Goal: Task Accomplishment & Management: Use online tool/utility

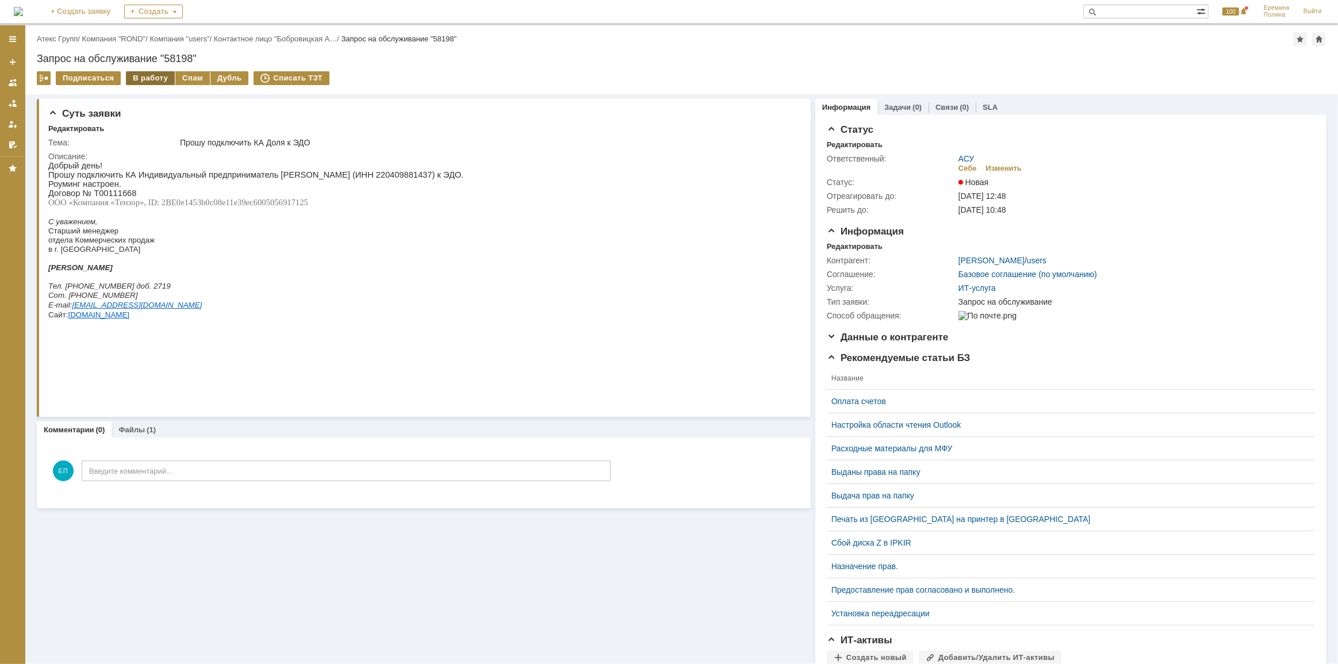
click at [143, 78] on div "В работу" at bounding box center [150, 78] width 49 height 14
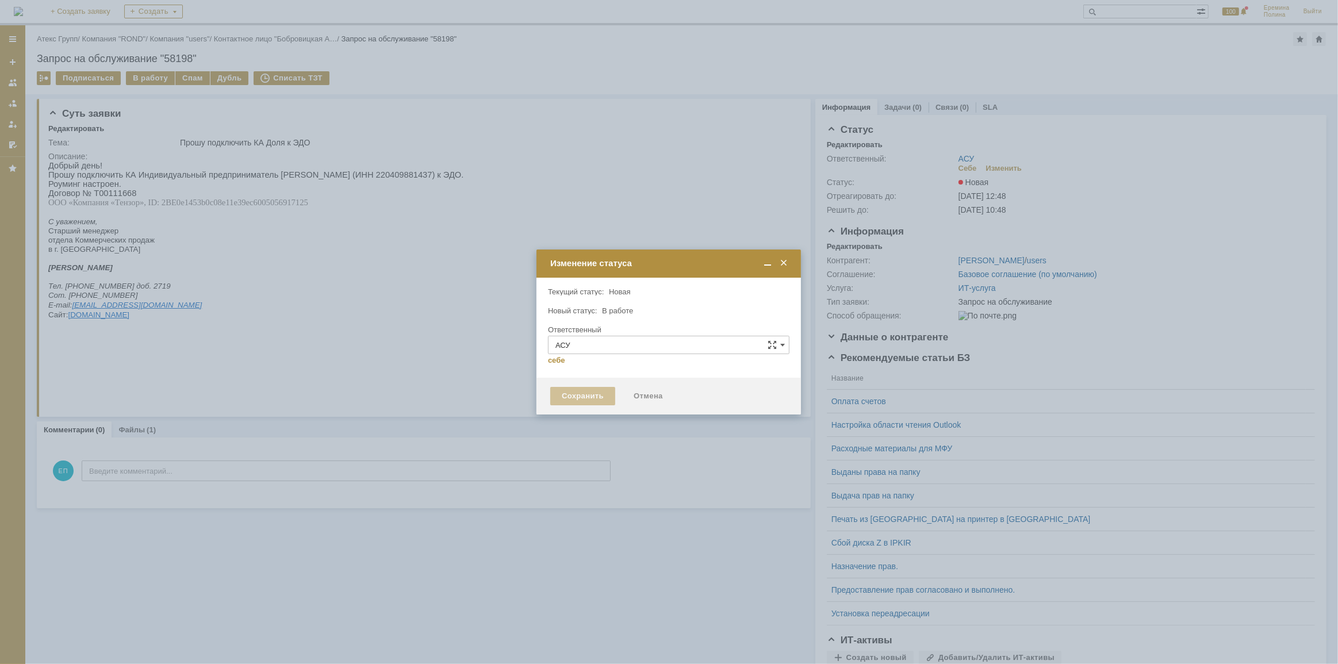
type input "[PERSON_NAME]"
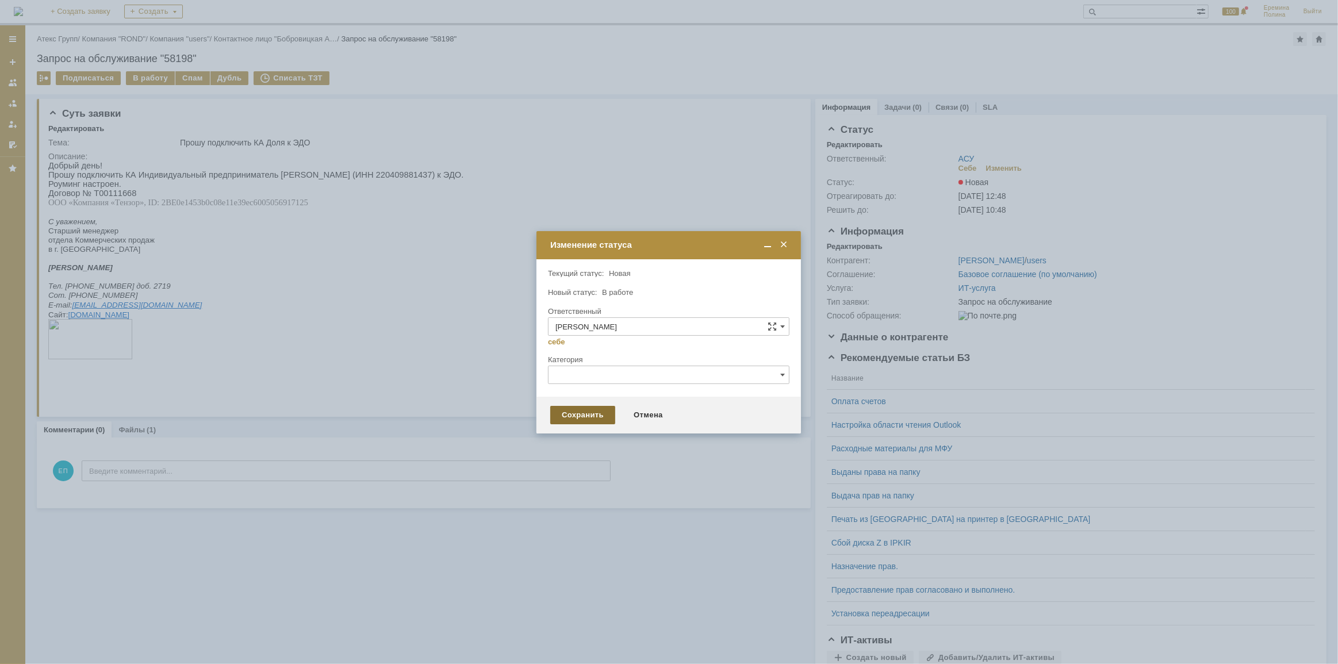
click at [584, 410] on div "Сохранить" at bounding box center [582, 415] width 65 height 18
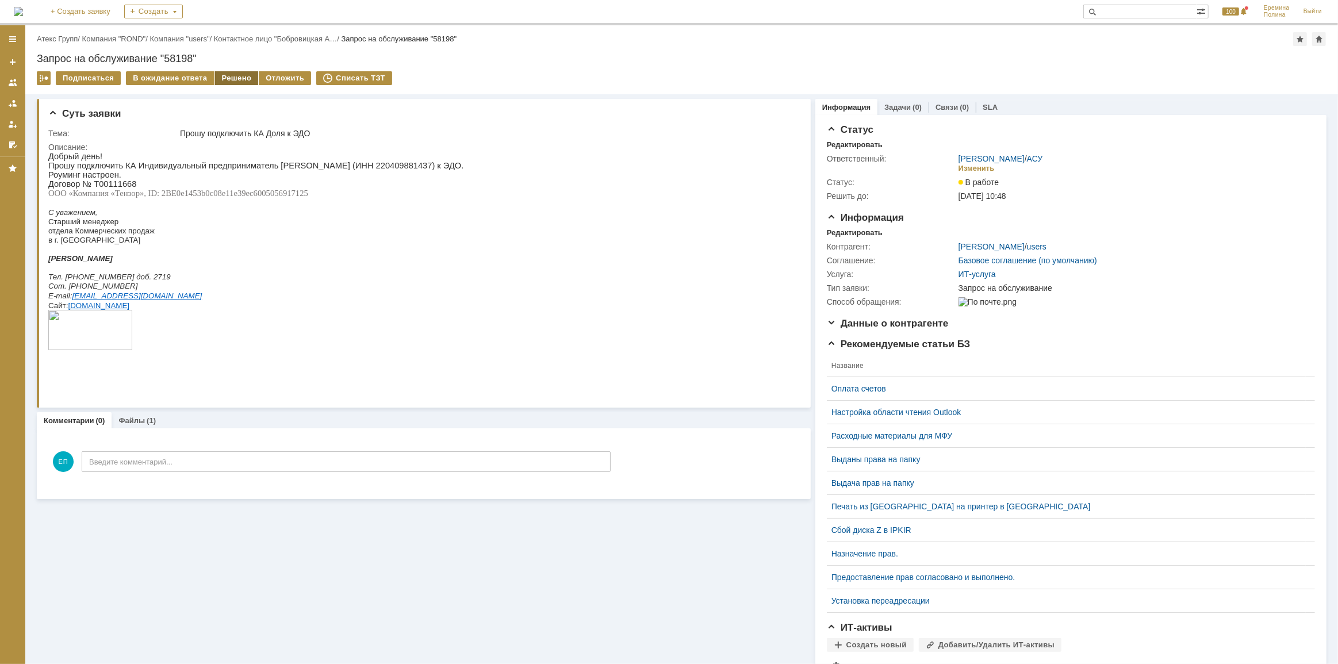
click at [217, 77] on div "Решено" at bounding box center [237, 78] width 44 height 14
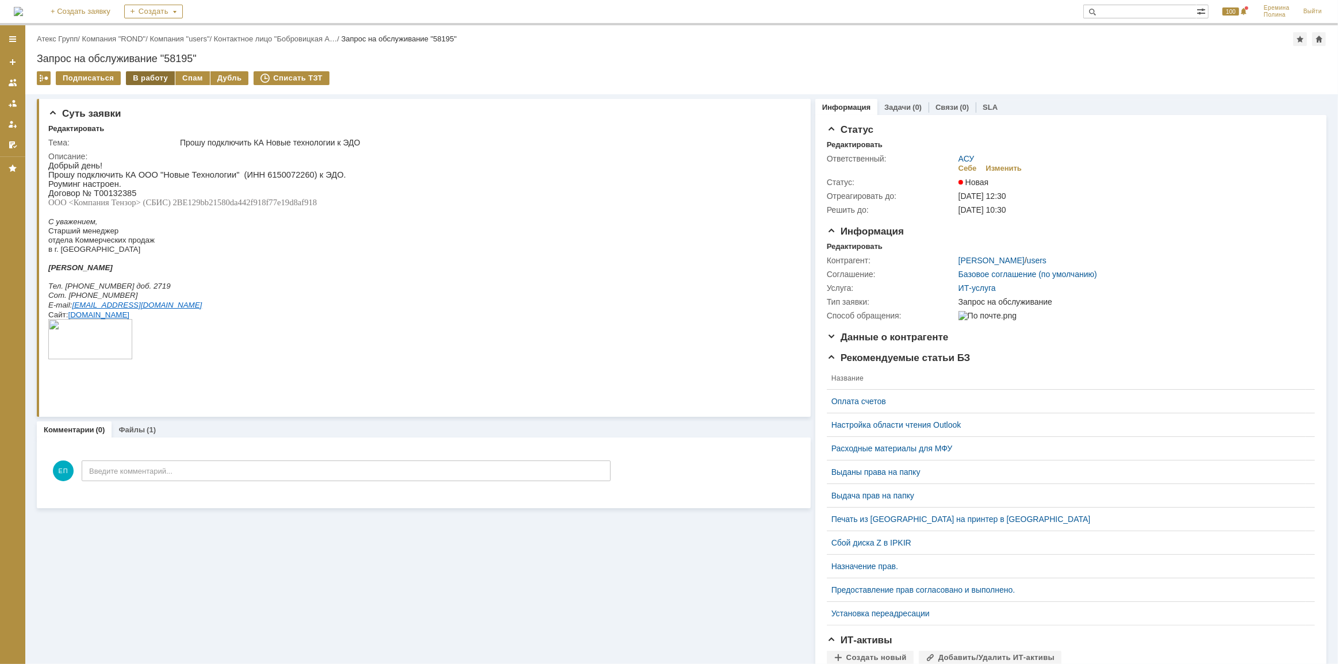
click at [146, 81] on div "В работу" at bounding box center [150, 78] width 49 height 14
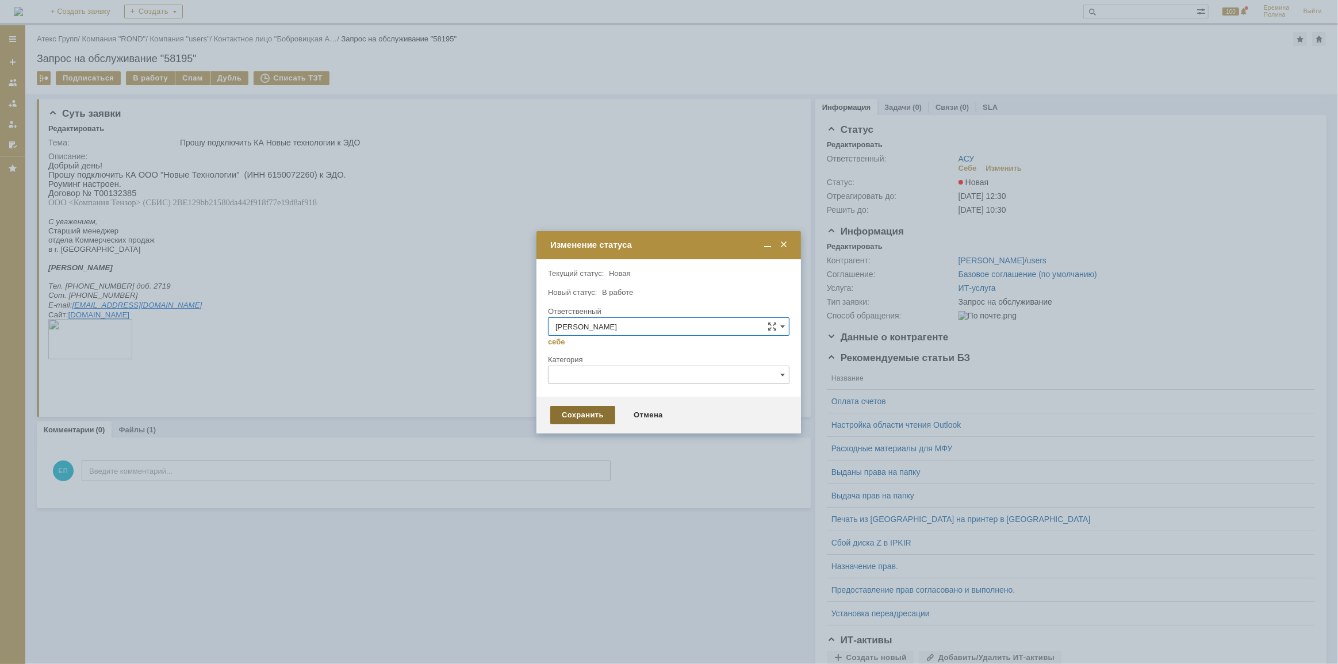
click at [583, 409] on div "Сохранить" at bounding box center [582, 415] width 65 height 18
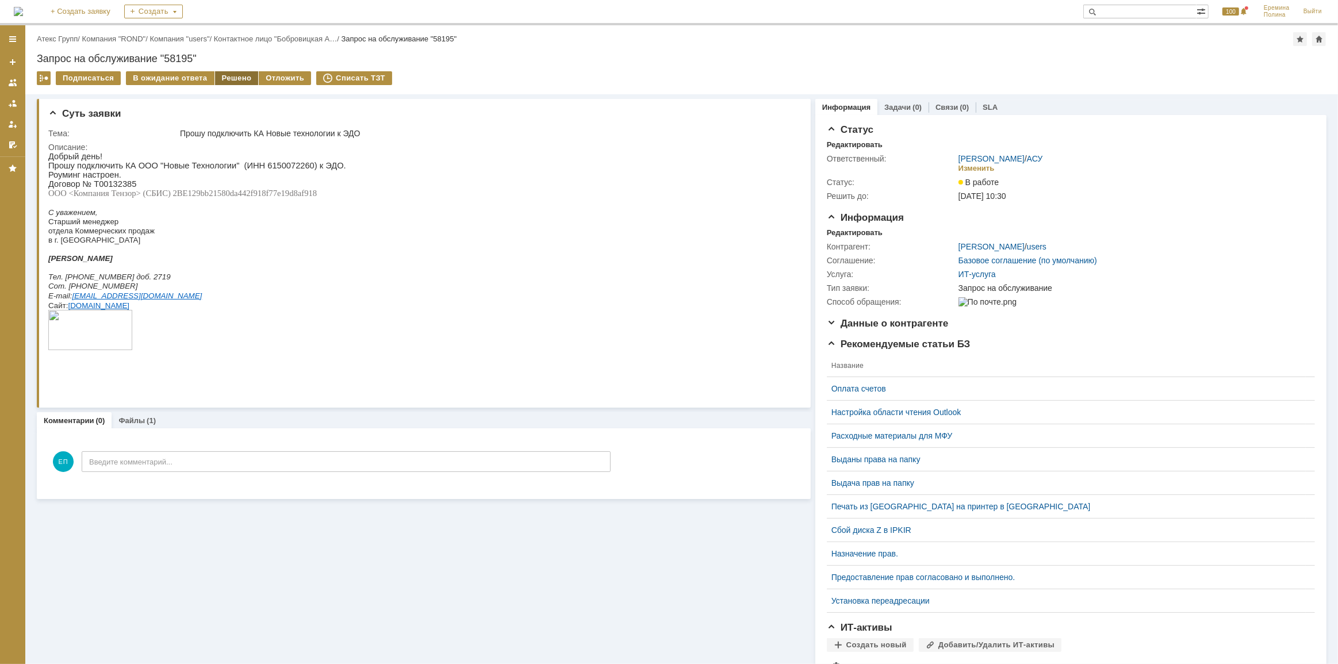
click at [225, 78] on div "Решено" at bounding box center [237, 78] width 44 height 14
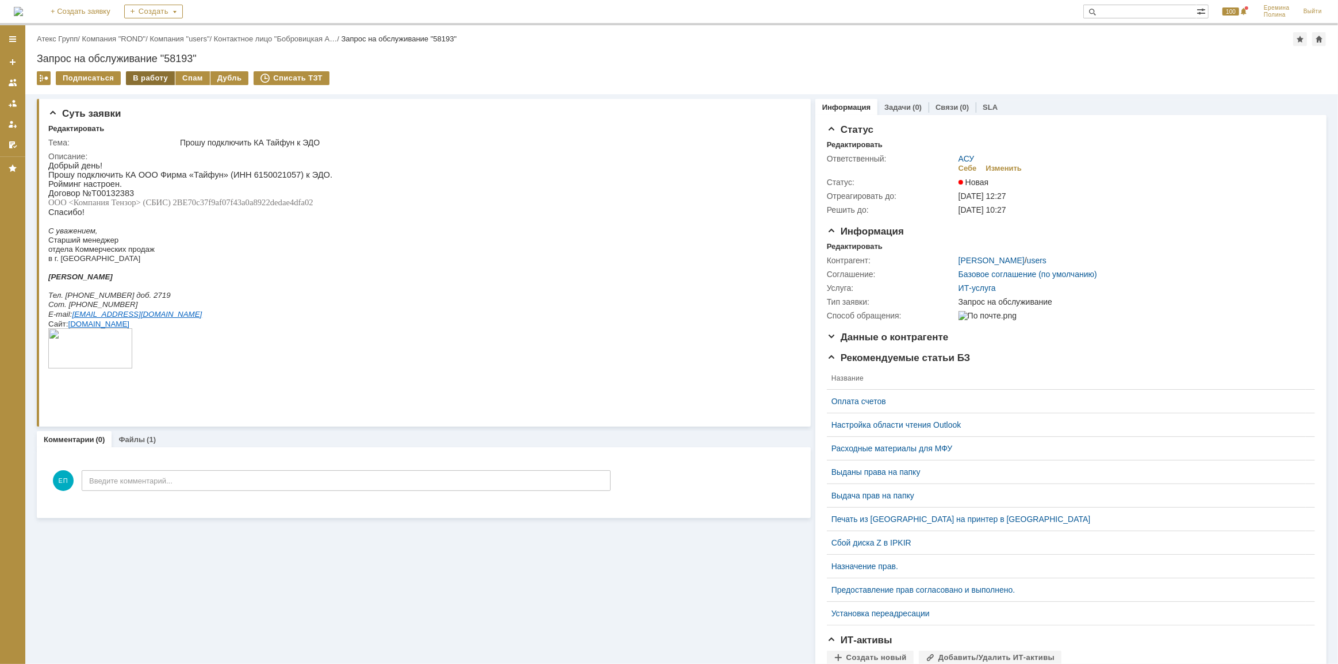
click at [158, 74] on div "В работу" at bounding box center [150, 78] width 49 height 14
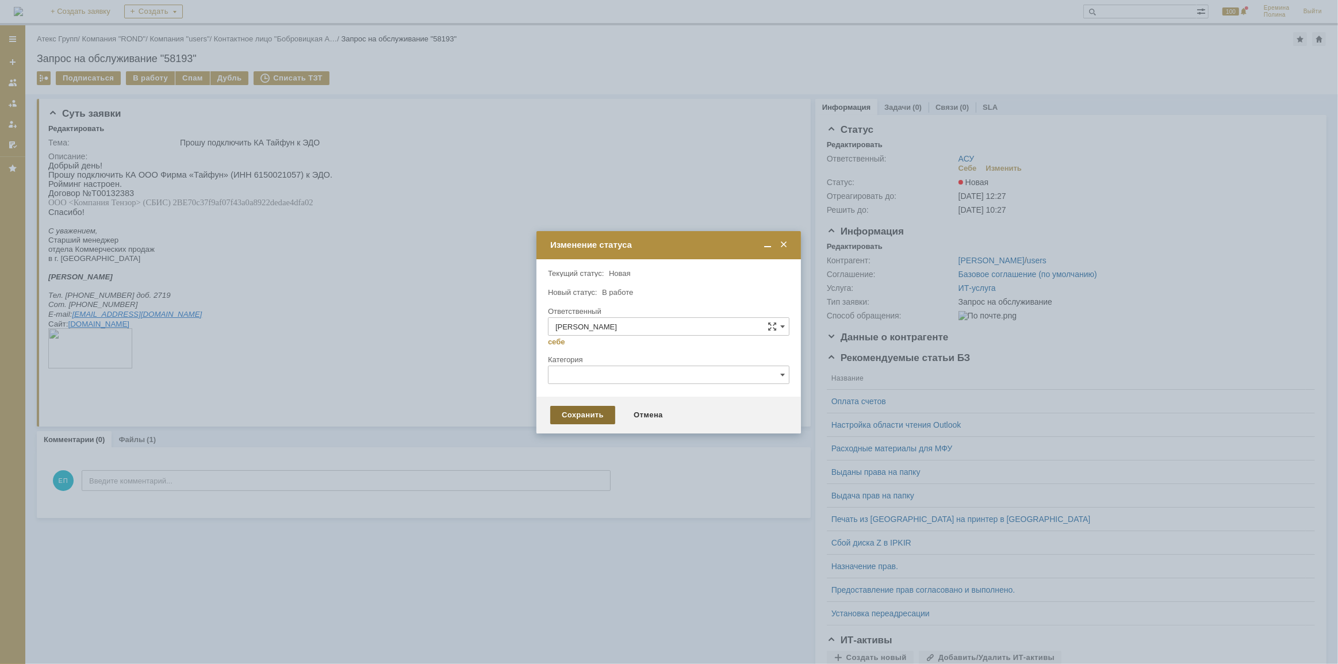
click at [581, 412] on div "Сохранить" at bounding box center [582, 415] width 65 height 18
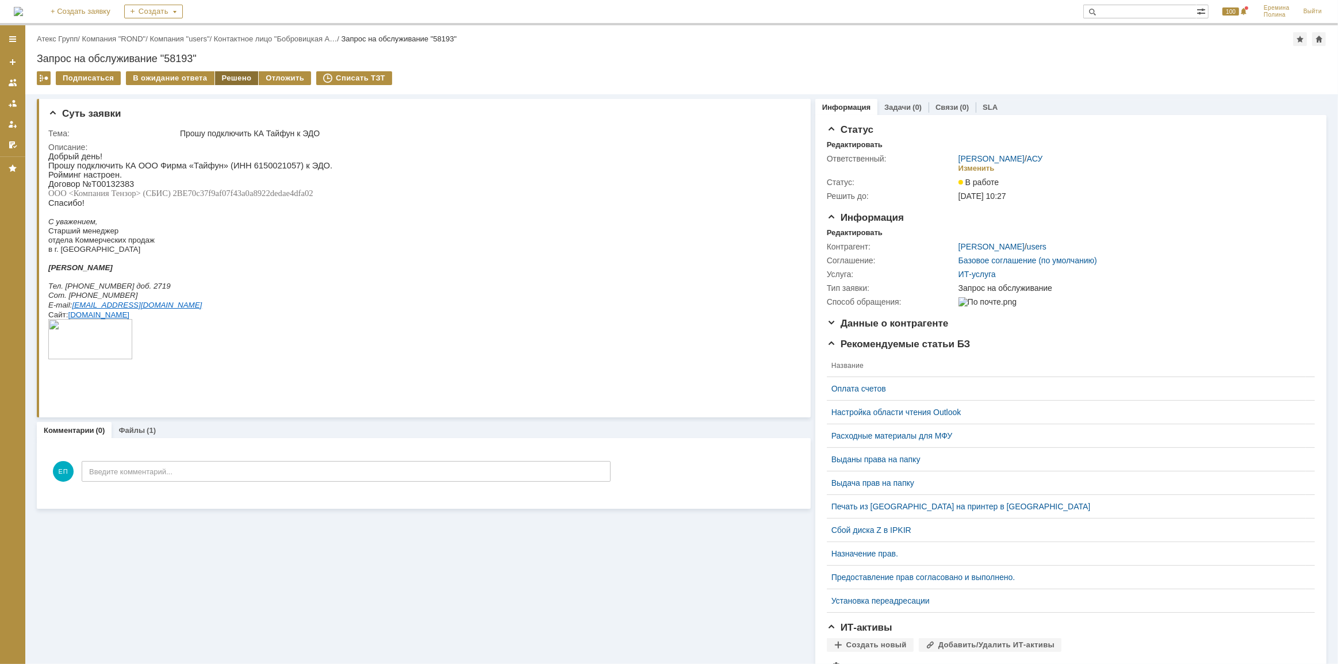
click at [228, 79] on div "Решено" at bounding box center [237, 78] width 44 height 14
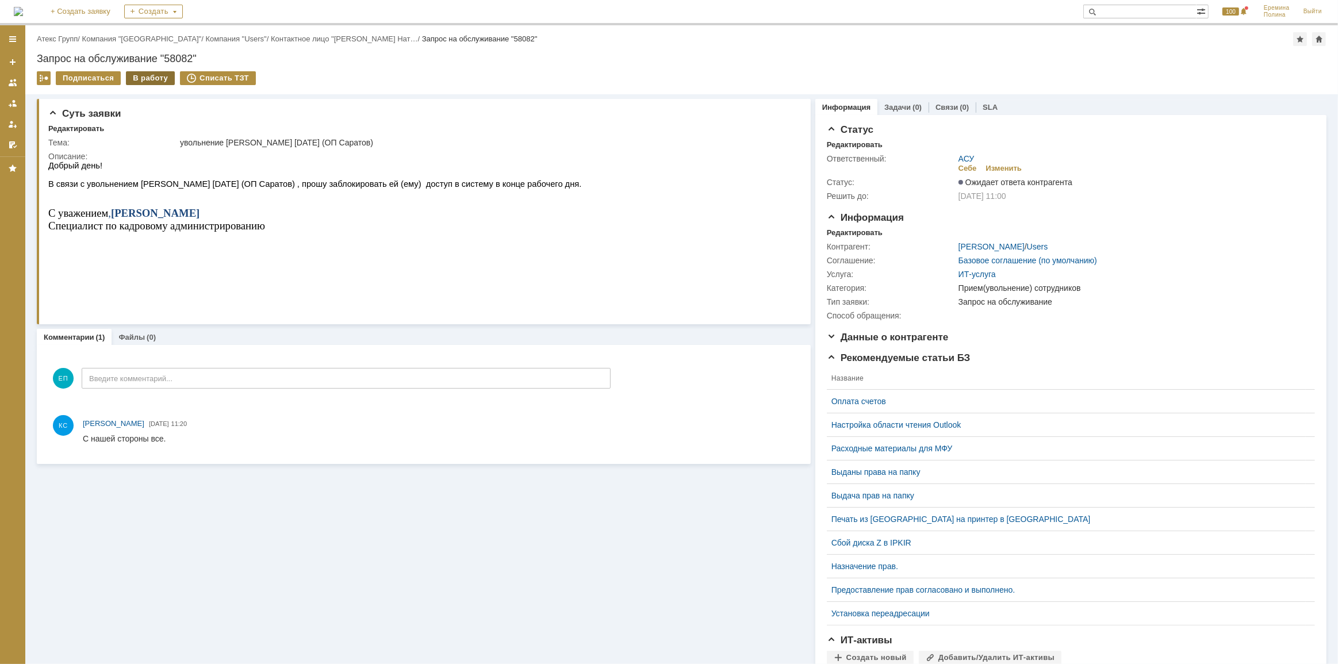
click at [143, 80] on div "В работу" at bounding box center [150, 78] width 49 height 14
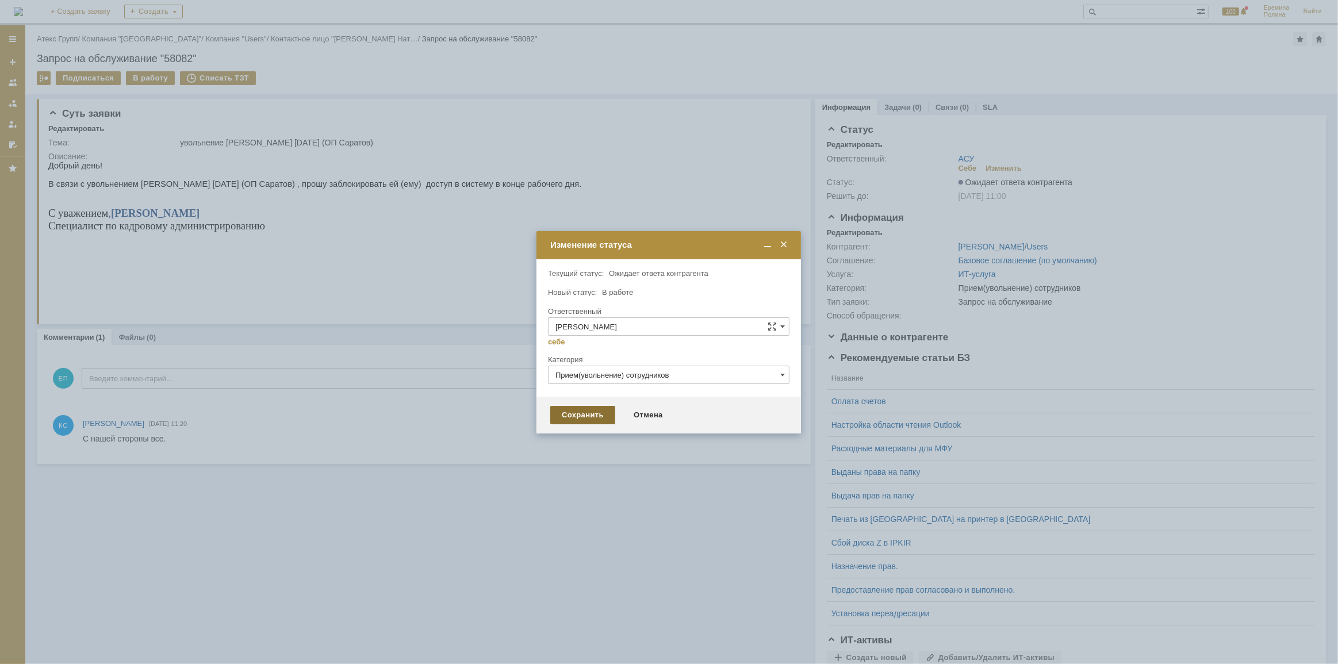
click at [579, 415] on div "Сохранить" at bounding box center [582, 415] width 65 height 18
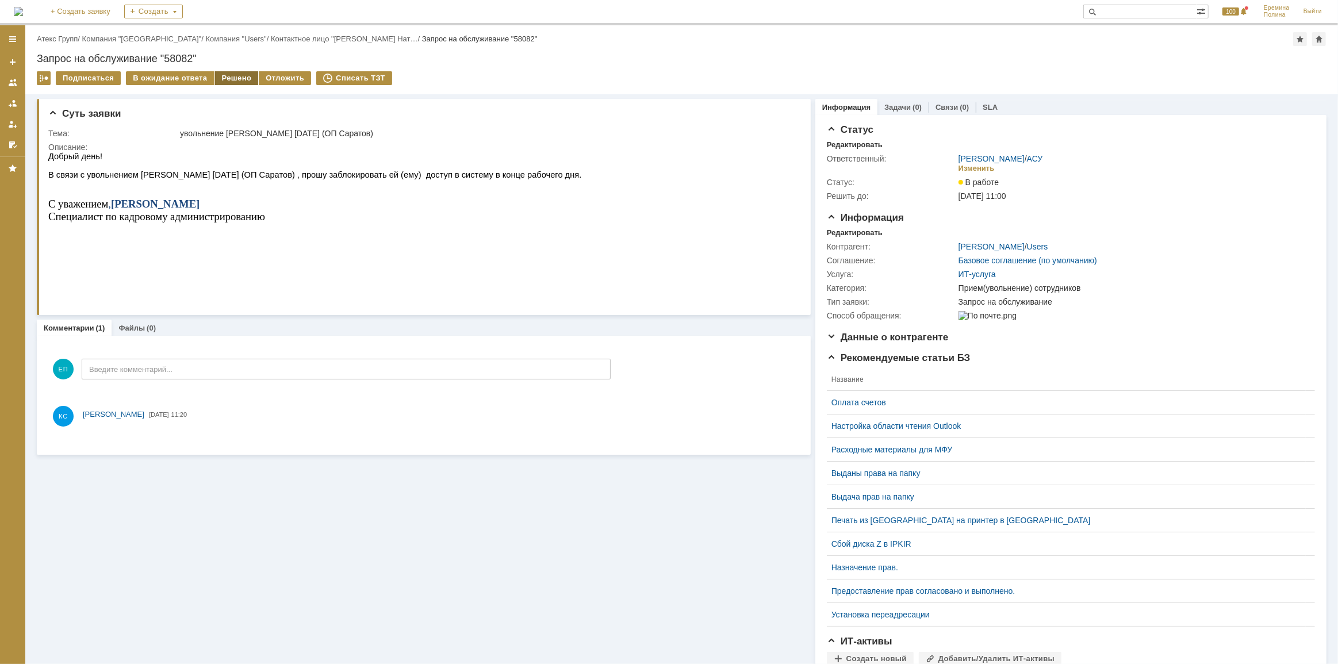
click at [229, 80] on div "Решено" at bounding box center [237, 78] width 44 height 14
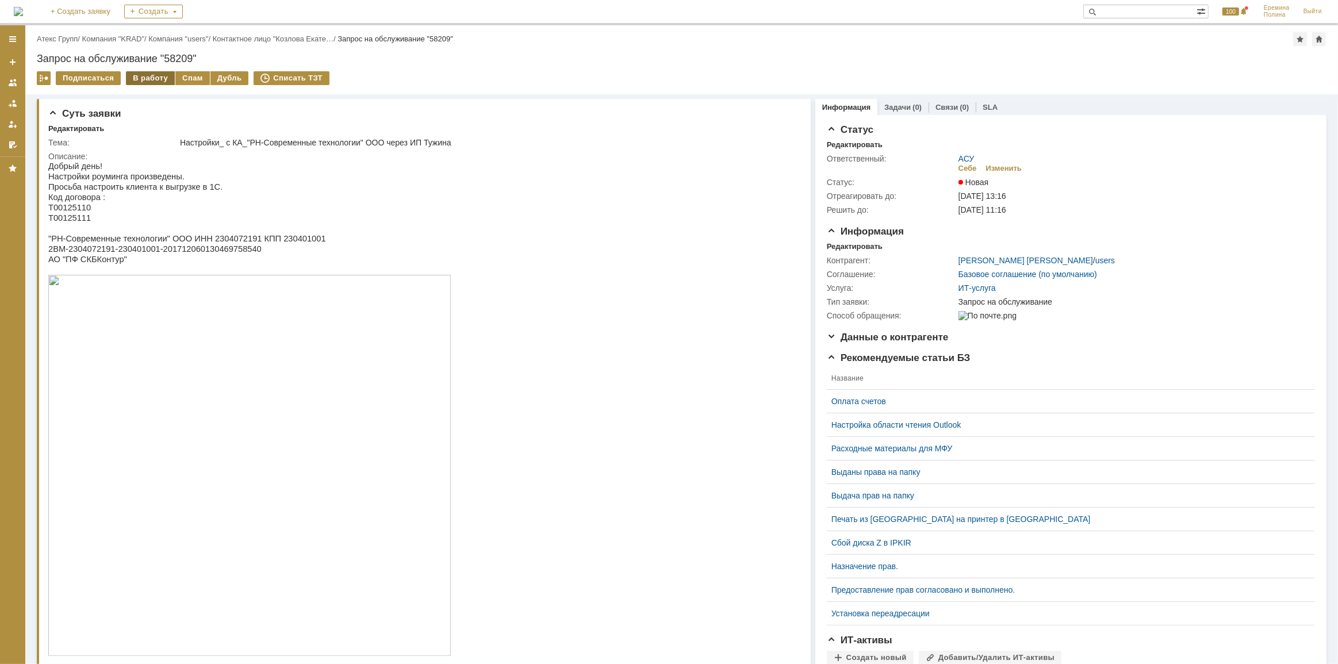
click at [149, 79] on div "В работу" at bounding box center [150, 78] width 49 height 14
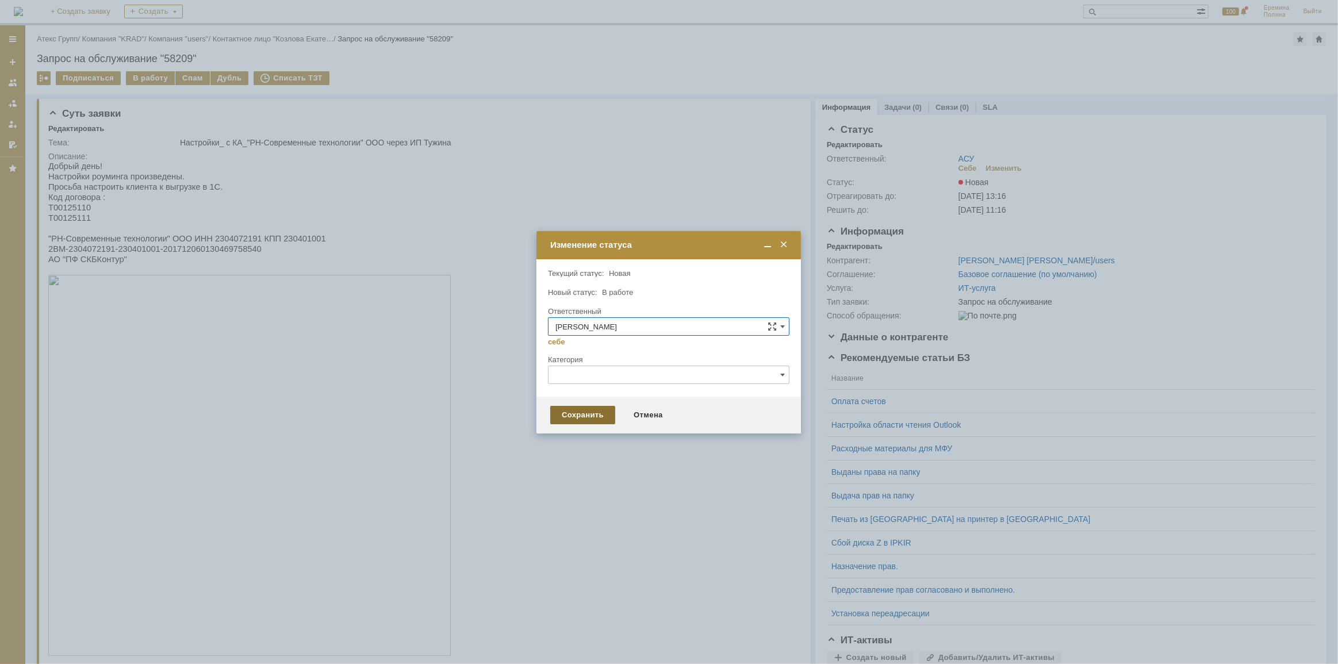
click at [572, 412] on div "Сохранить" at bounding box center [582, 415] width 65 height 18
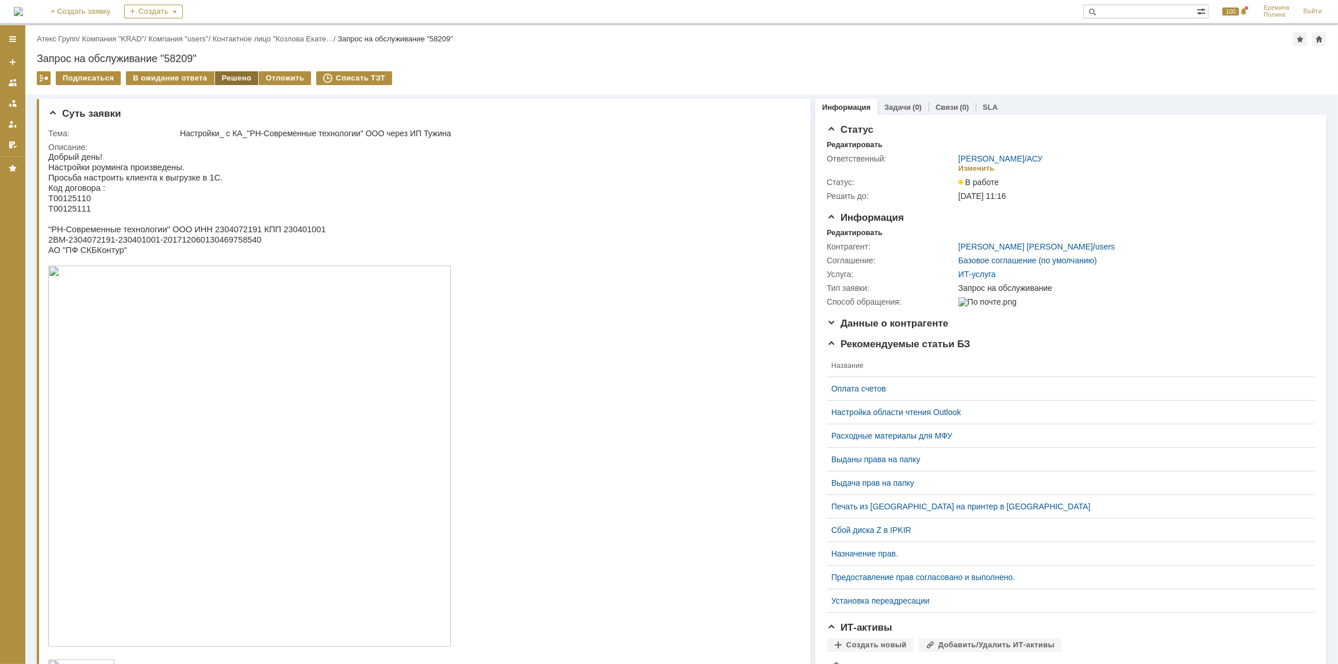
click at [222, 80] on div "Решено" at bounding box center [237, 78] width 44 height 14
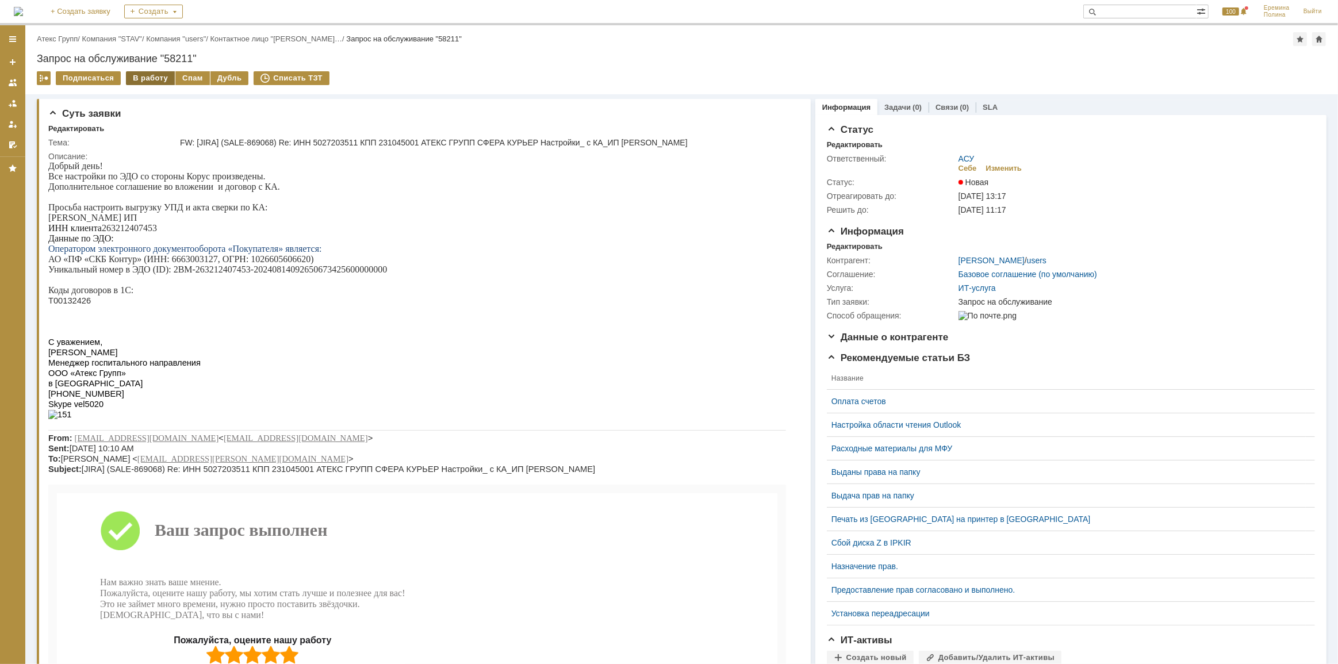
click at [143, 80] on div "В работу" at bounding box center [150, 78] width 49 height 14
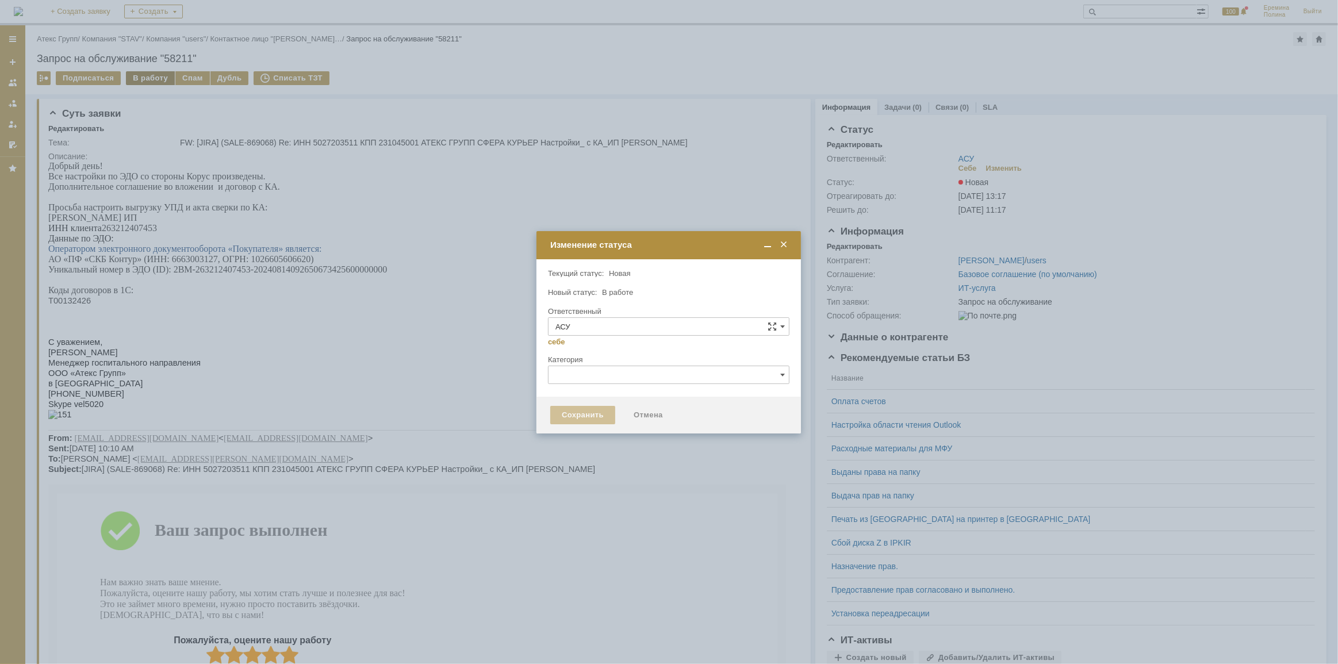
type input "[PERSON_NAME]"
click at [570, 420] on div "Сохранить" at bounding box center [582, 415] width 65 height 18
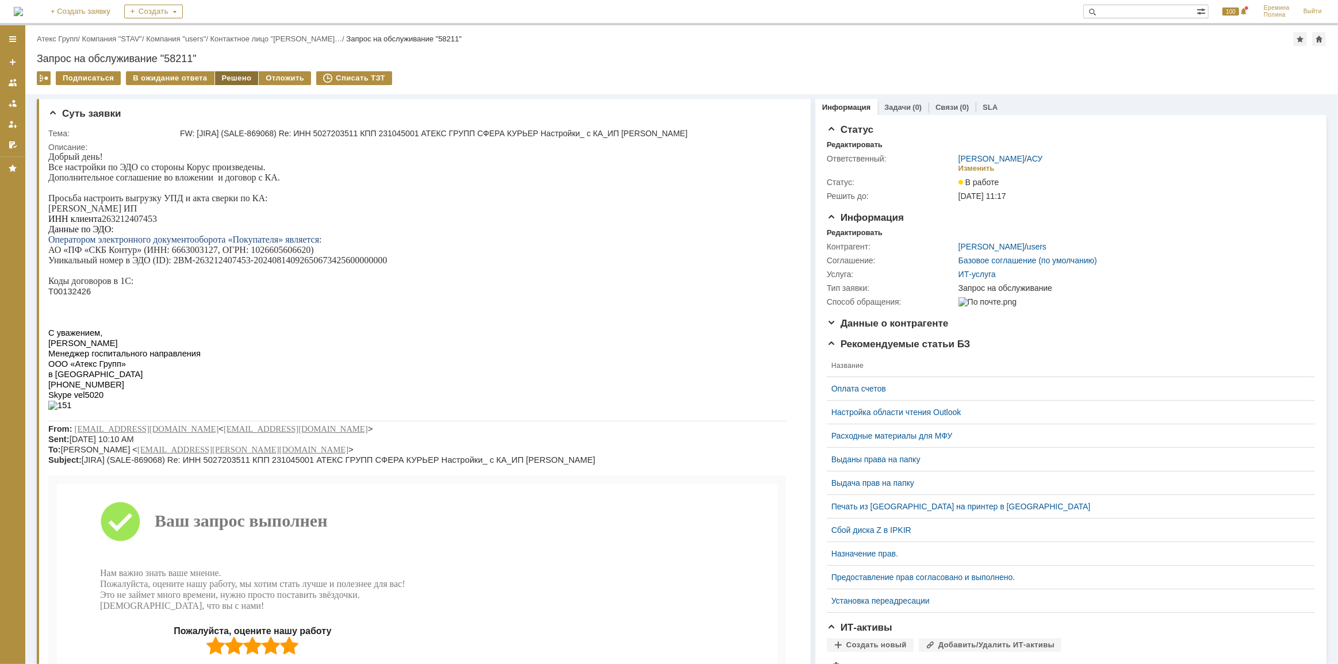
click at [219, 72] on div "Решено" at bounding box center [237, 78] width 44 height 14
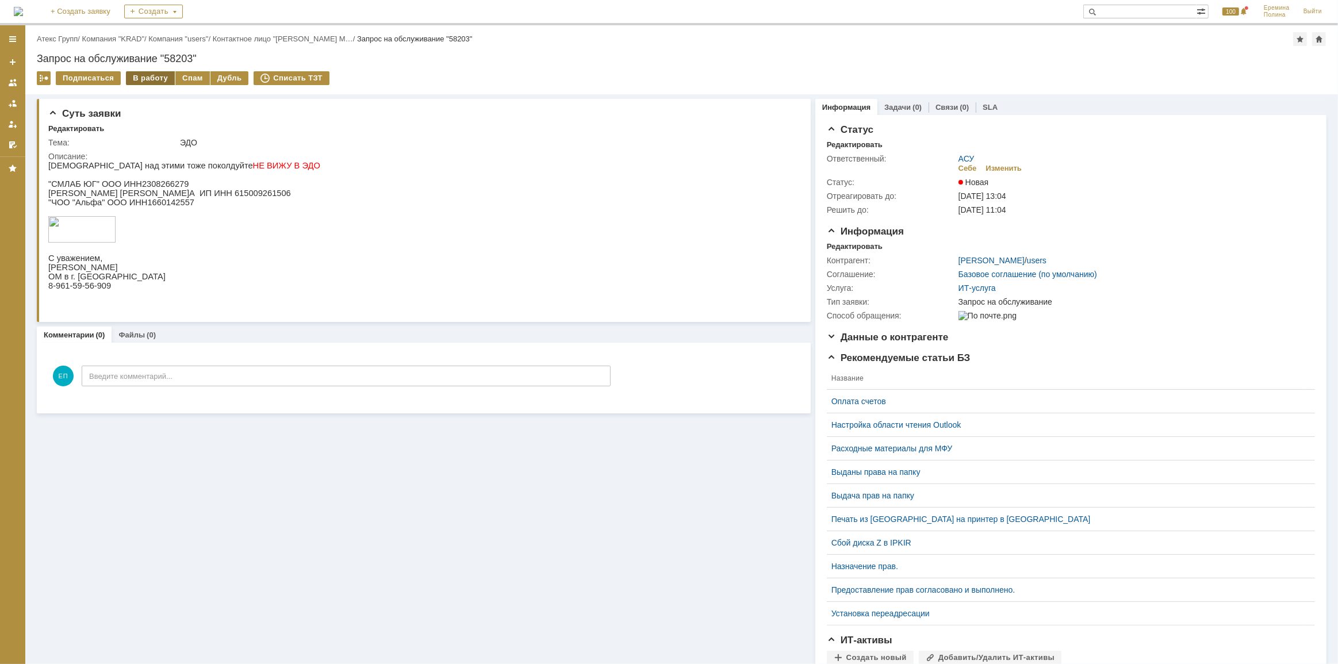
click at [153, 75] on div "В работу" at bounding box center [150, 78] width 49 height 14
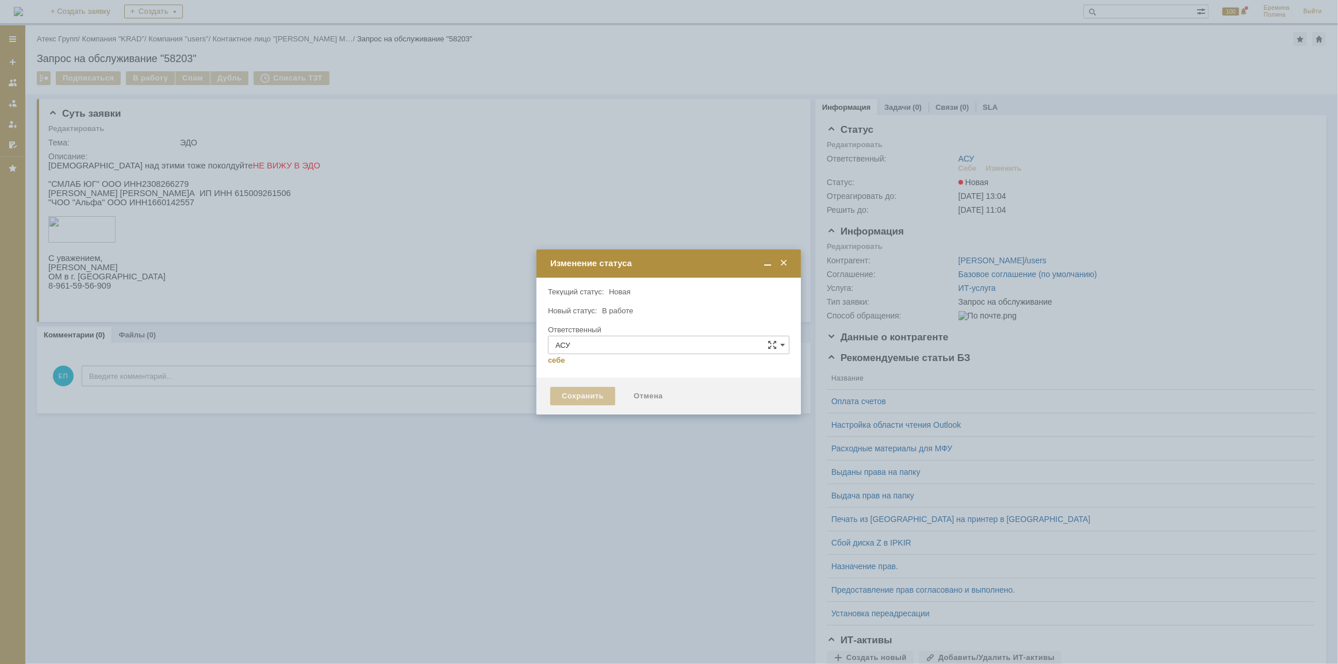
type input "[PERSON_NAME]"
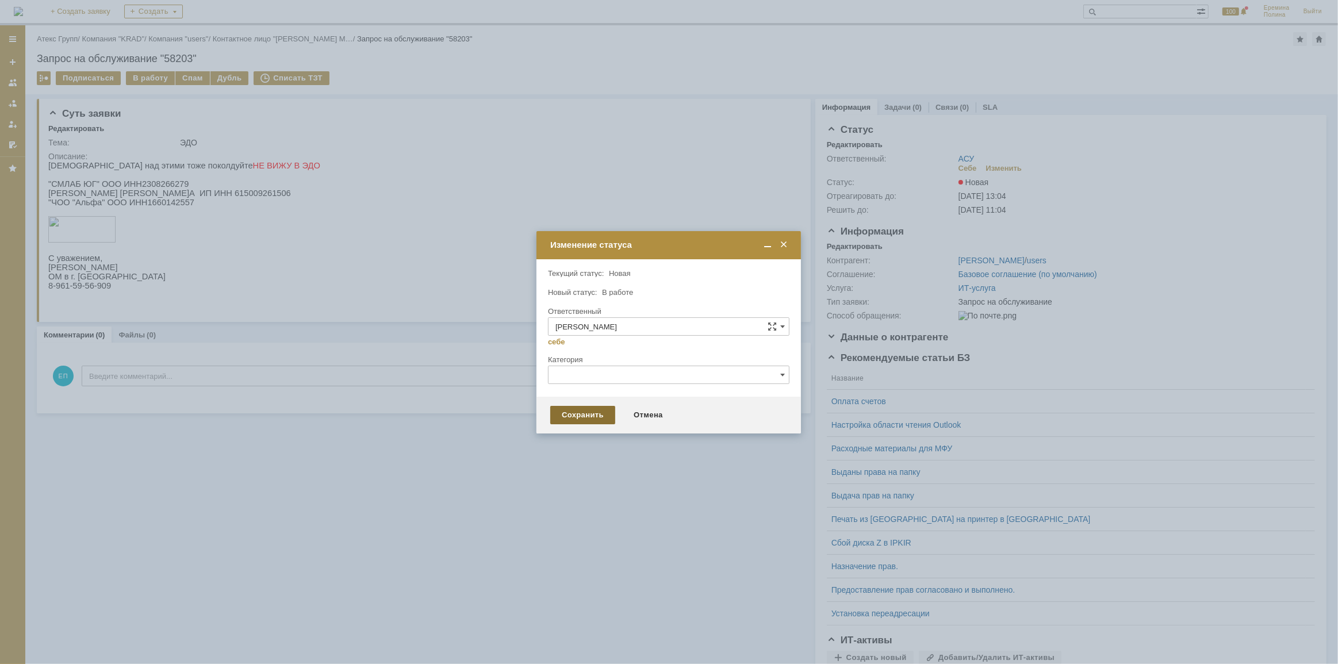
click at [594, 409] on div "Сохранить" at bounding box center [582, 415] width 65 height 18
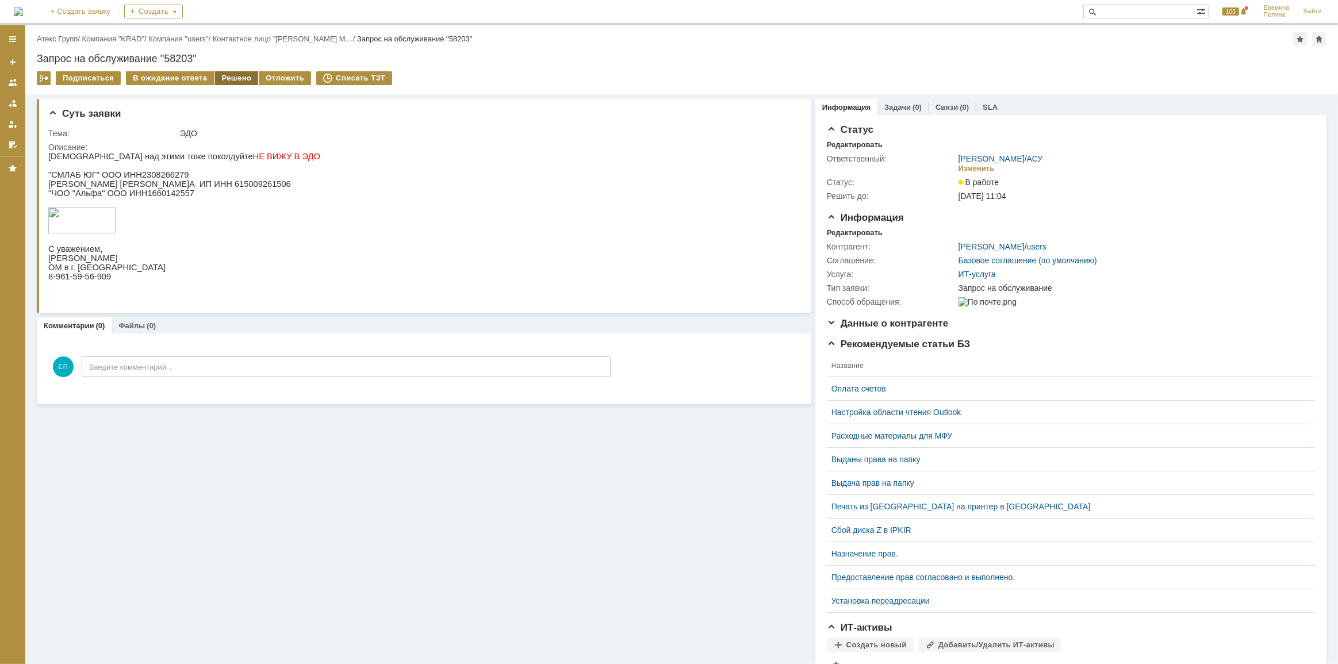
click at [236, 75] on div "Решено" at bounding box center [237, 78] width 44 height 14
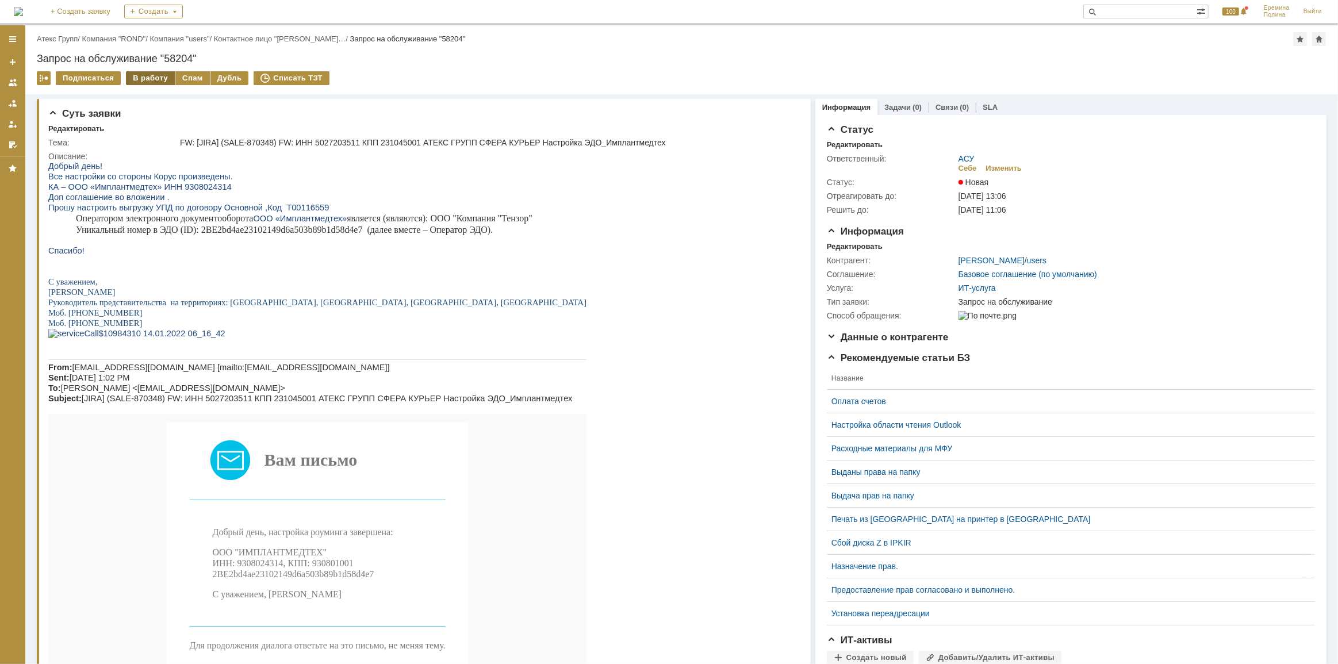
click at [153, 72] on div "В работу" at bounding box center [150, 78] width 49 height 14
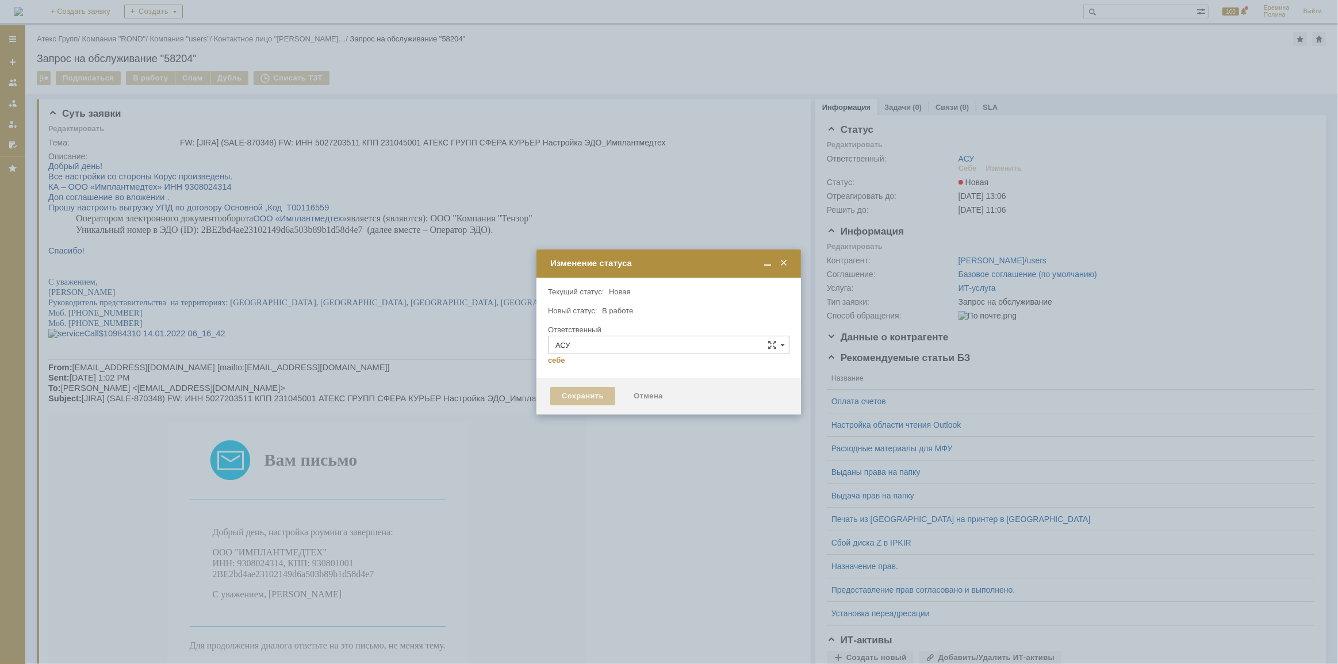
type input "[PERSON_NAME]"
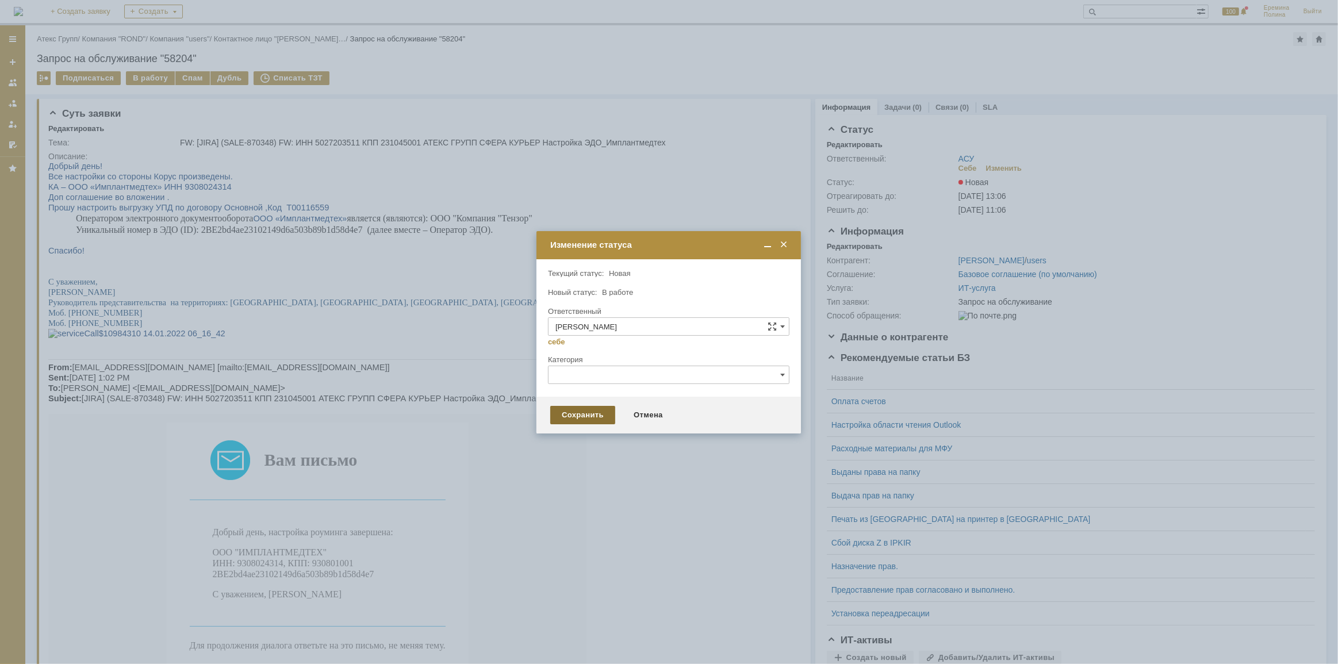
click at [577, 410] on div "Сохранить" at bounding box center [582, 415] width 65 height 18
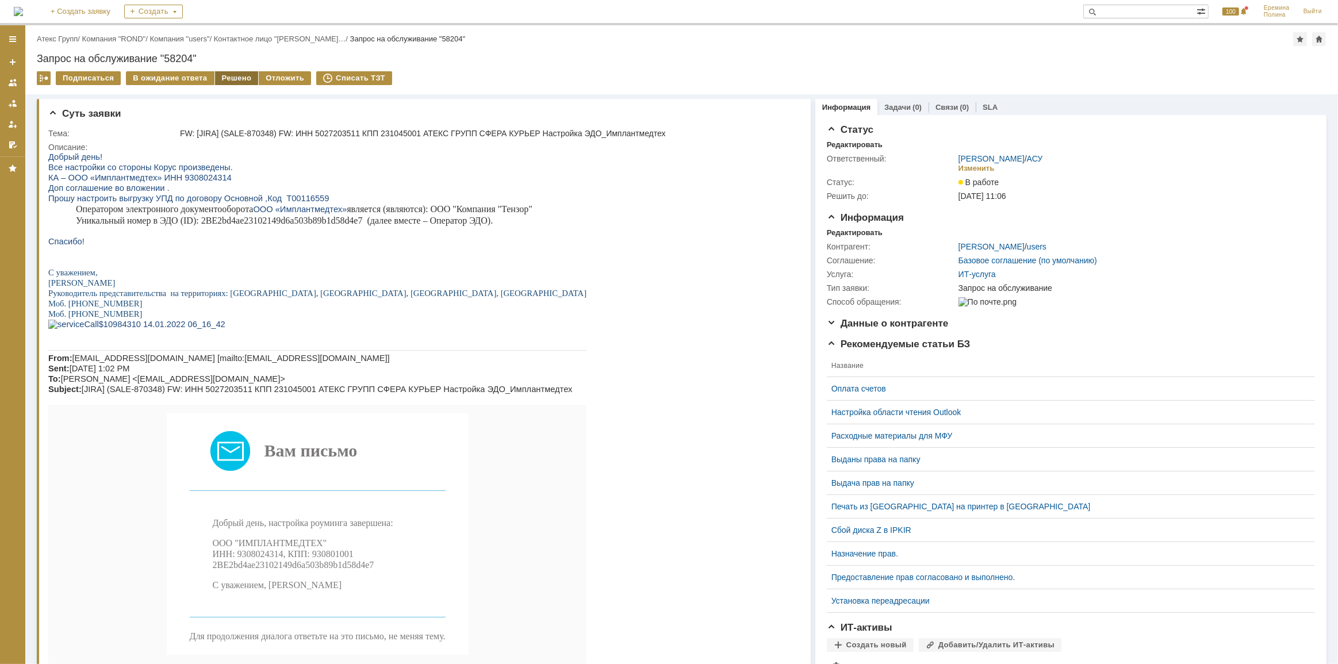
click at [231, 78] on div "Решено" at bounding box center [237, 78] width 44 height 14
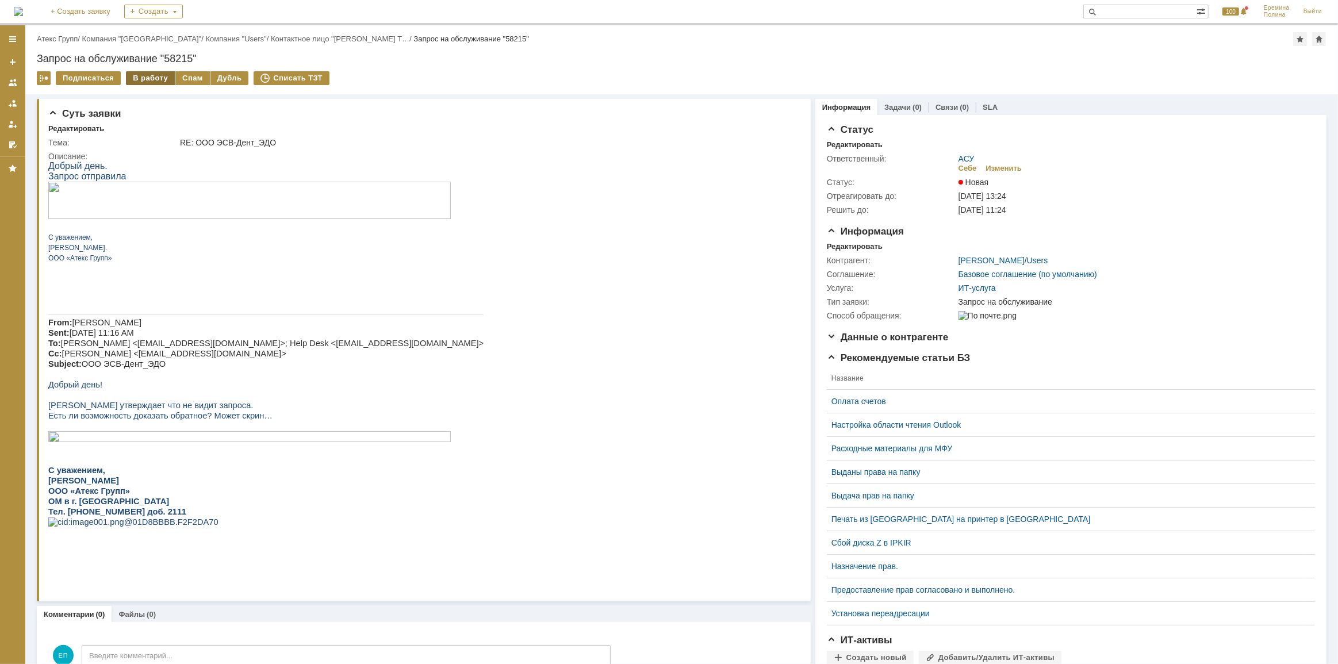
click at [145, 80] on div "В работу" at bounding box center [150, 78] width 49 height 14
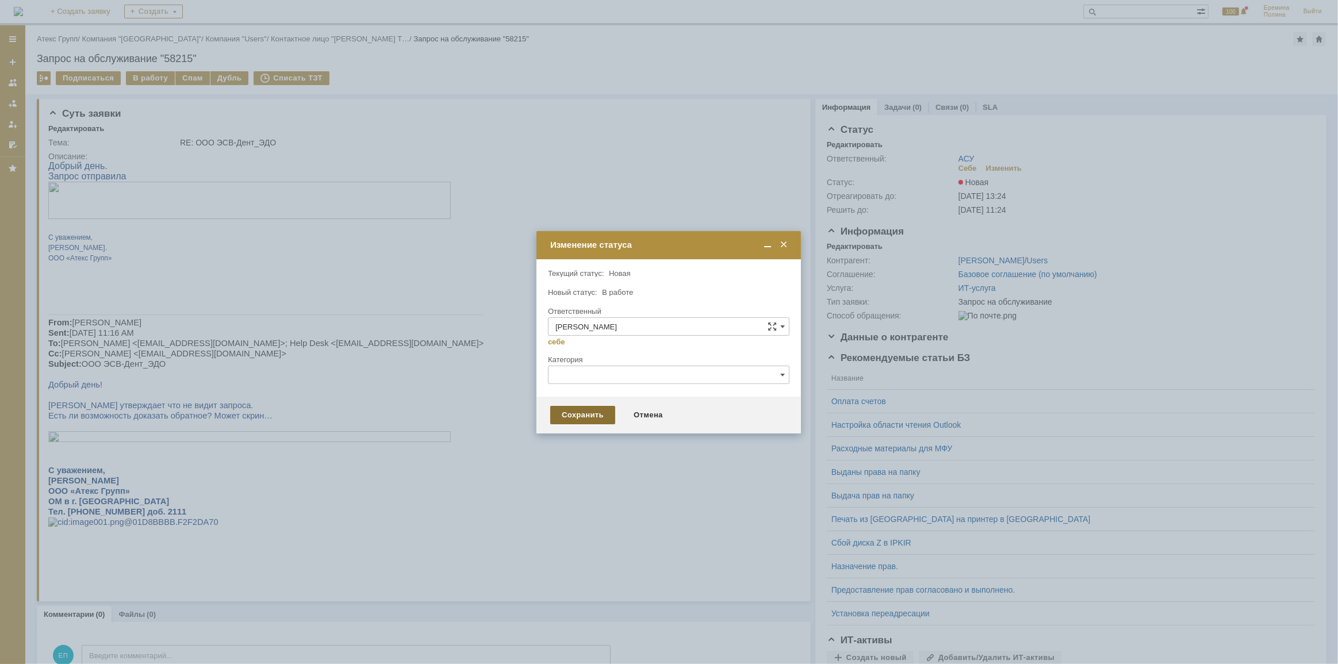
click at [554, 410] on div "Сохранить" at bounding box center [582, 415] width 65 height 18
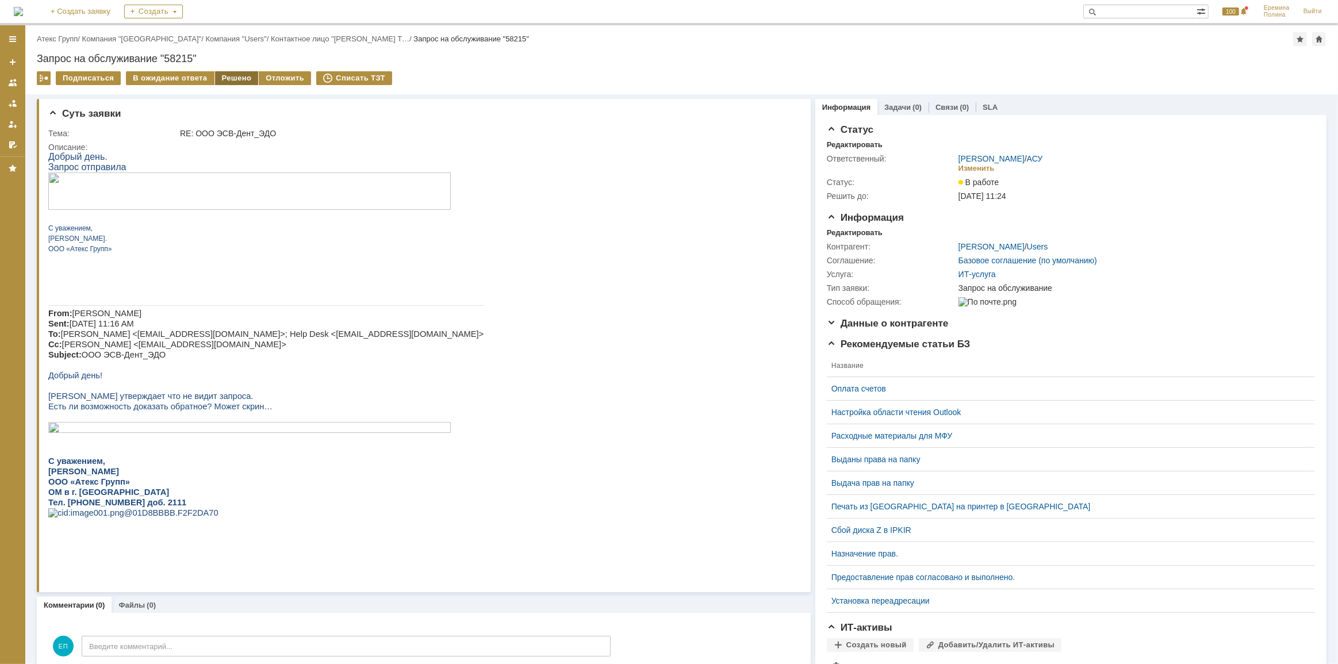
click at [239, 80] on div "Решено" at bounding box center [237, 78] width 44 height 14
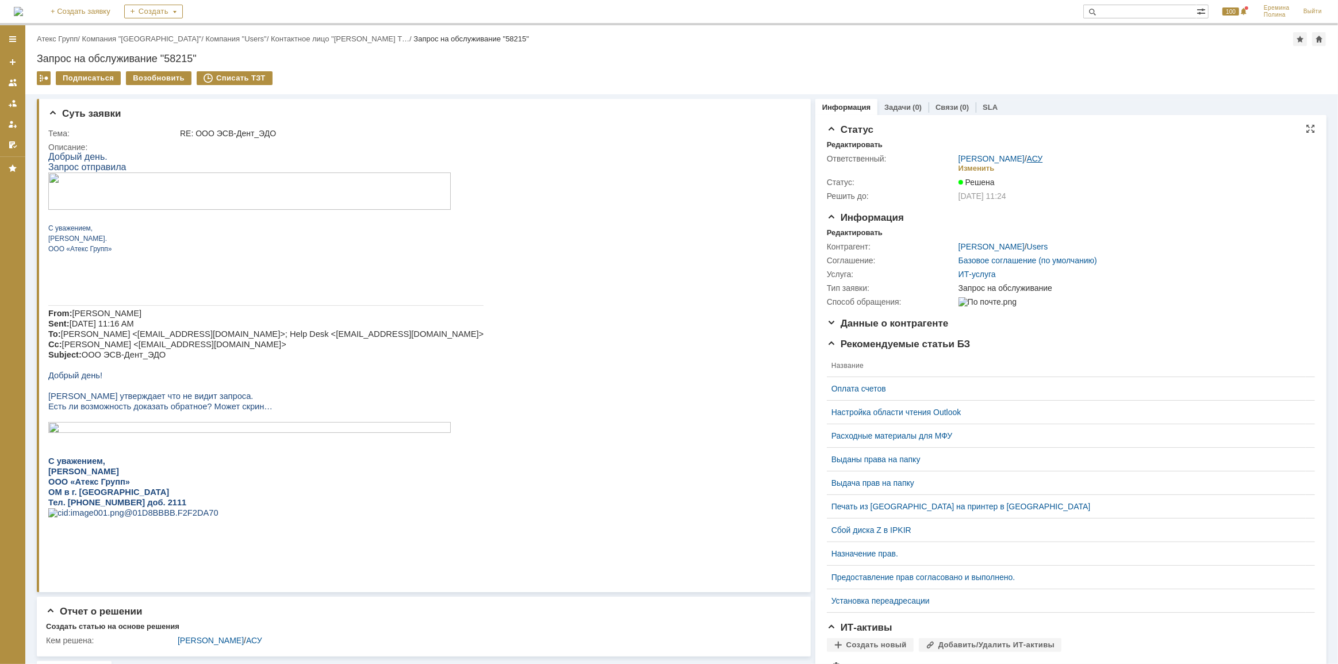
click at [1029, 159] on link "АСУ" at bounding box center [1035, 158] width 16 height 9
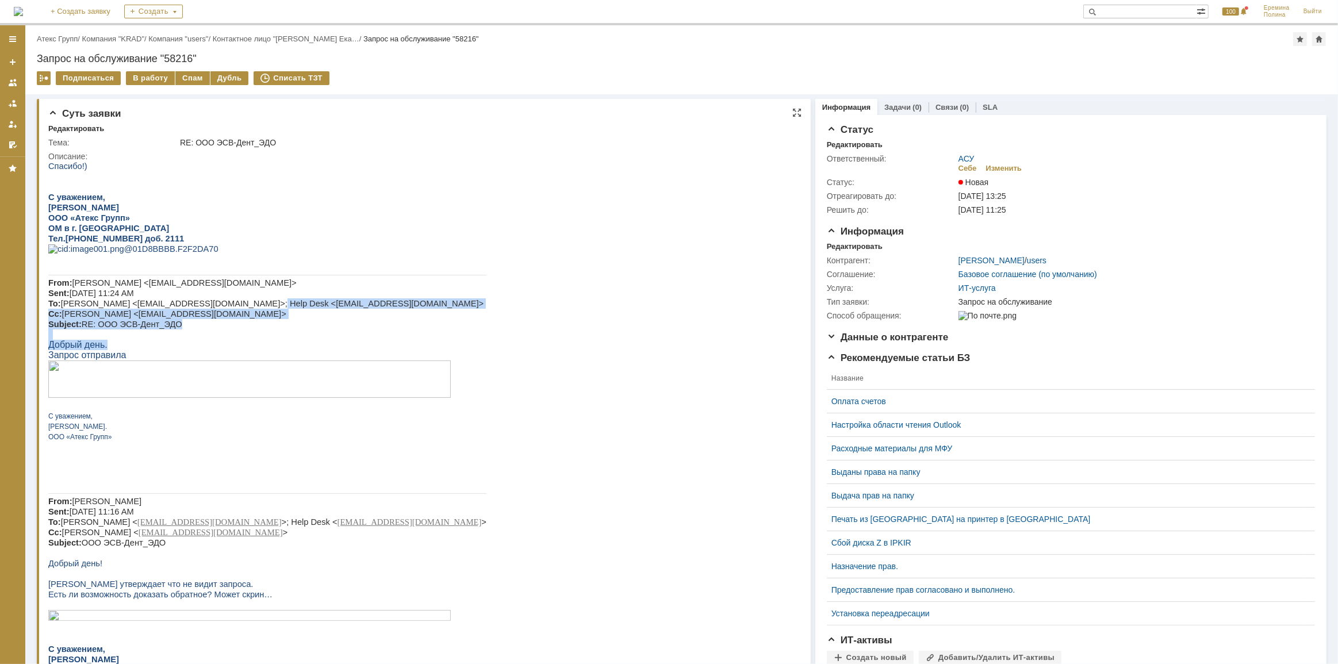
drag, startPoint x: 228, startPoint y: 336, endPoint x: 273, endPoint y: 327, distance: 46.5
click at [248, 329] on div "Спасибо!) С уважением, [PERSON_NAME] ООО «Атекс Групп» ОМ в г. [GEOGRAPHIC_DATA…" at bounding box center [267, 443] width 438 height 566
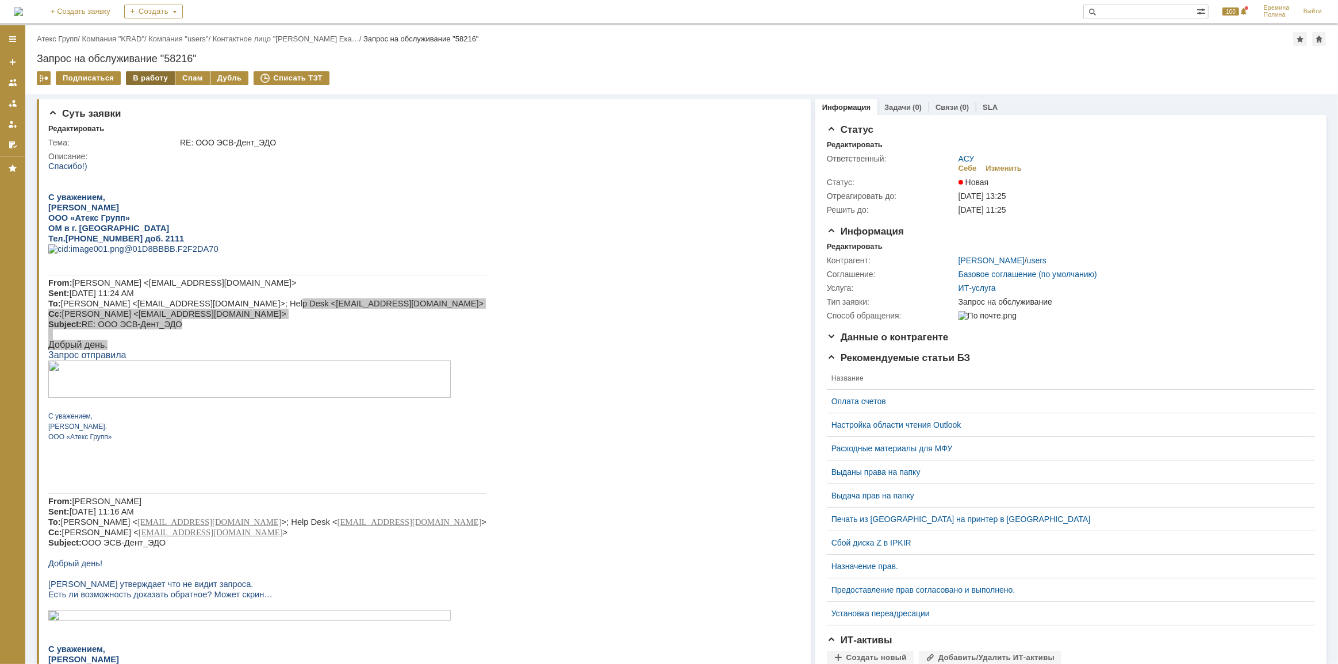
click at [161, 80] on div "В работу" at bounding box center [150, 78] width 49 height 14
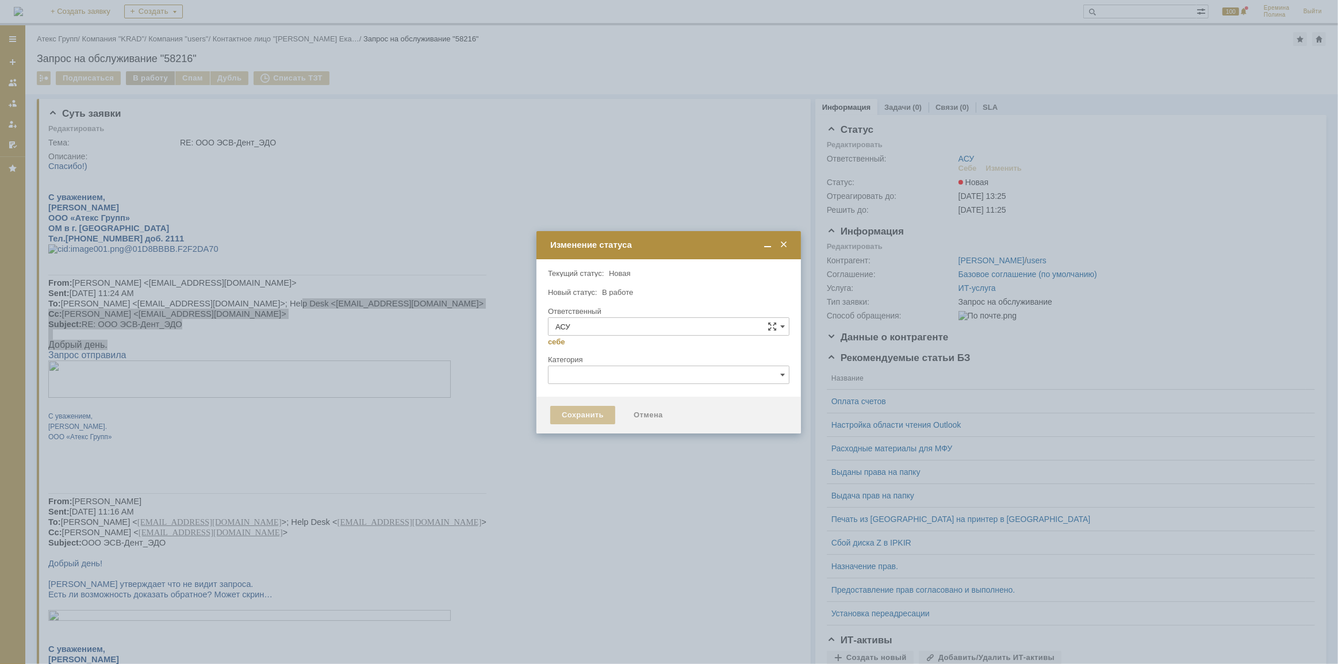
type input "[PERSON_NAME]"
click at [554, 408] on div "Сохранить" at bounding box center [582, 415] width 65 height 18
